Goal: Find specific page/section: Find specific page/section

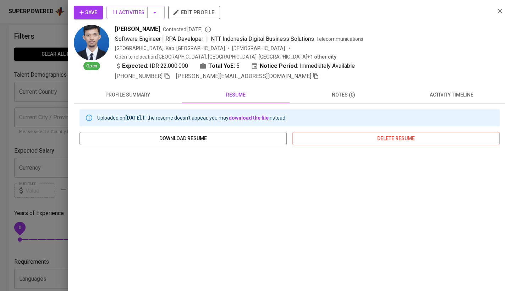
scroll to position [75, 0]
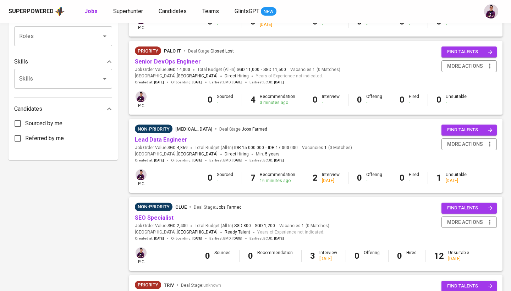
scroll to position [301, 0]
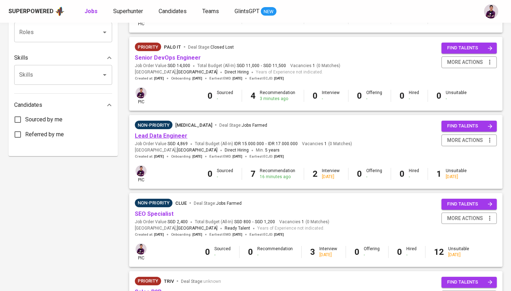
click at [177, 132] on link "Lead Data Engineer" at bounding box center [161, 135] width 53 height 7
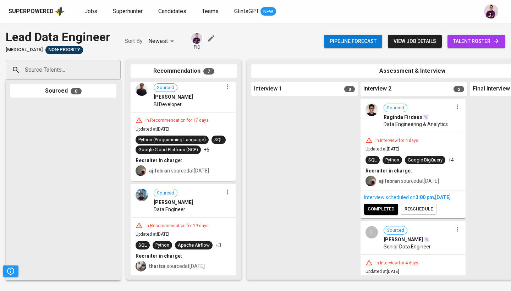
scroll to position [0, 9]
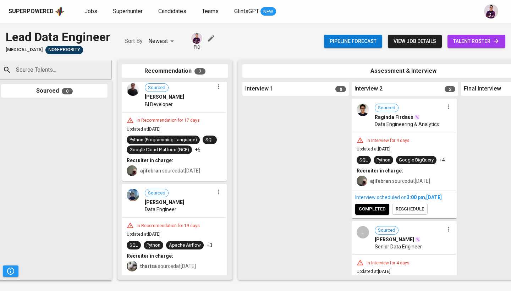
click at [138, 197] on img at bounding box center [133, 195] width 12 height 12
